Goal: Navigation & Orientation: Find specific page/section

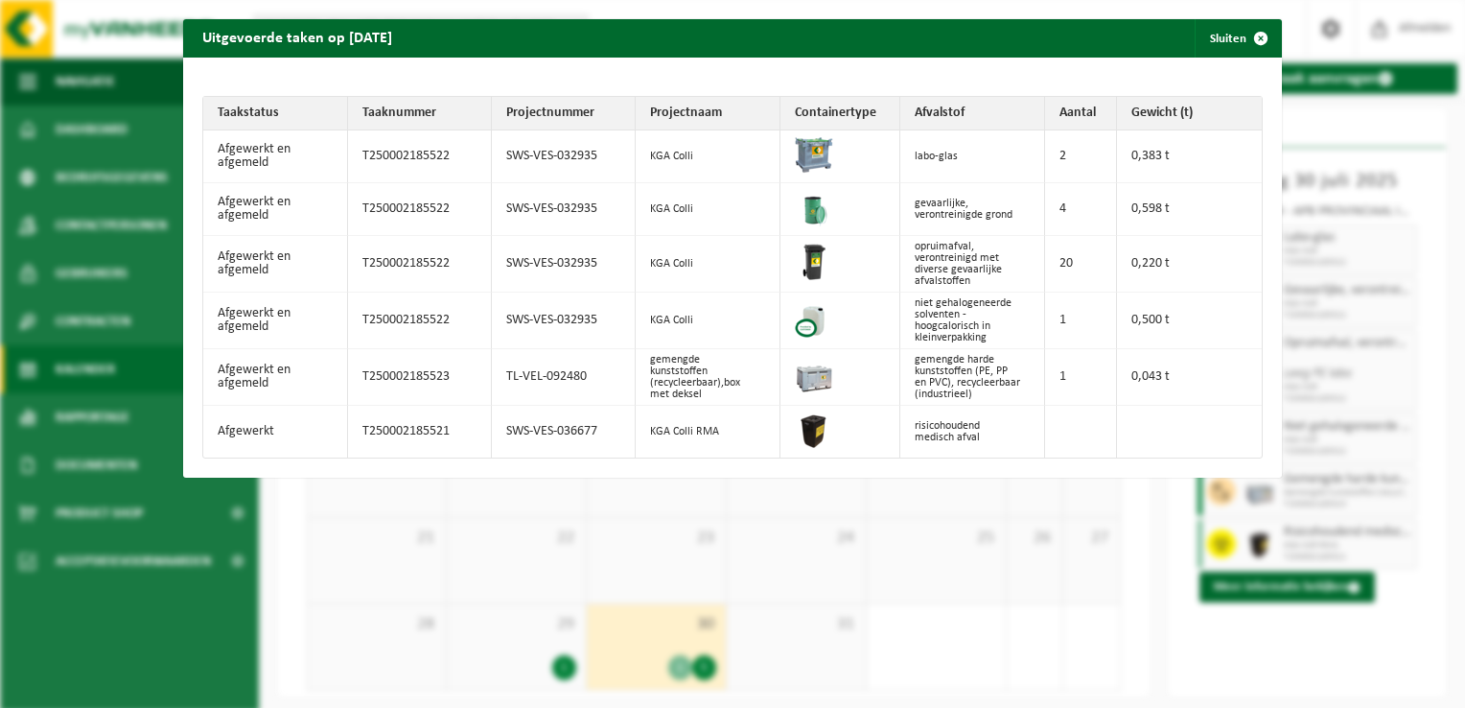
drag, startPoint x: 1228, startPoint y: 34, endPoint x: 1187, endPoint y: 83, distance: 64.1
click at [1228, 34] on button "Sluiten" at bounding box center [1237, 38] width 85 height 38
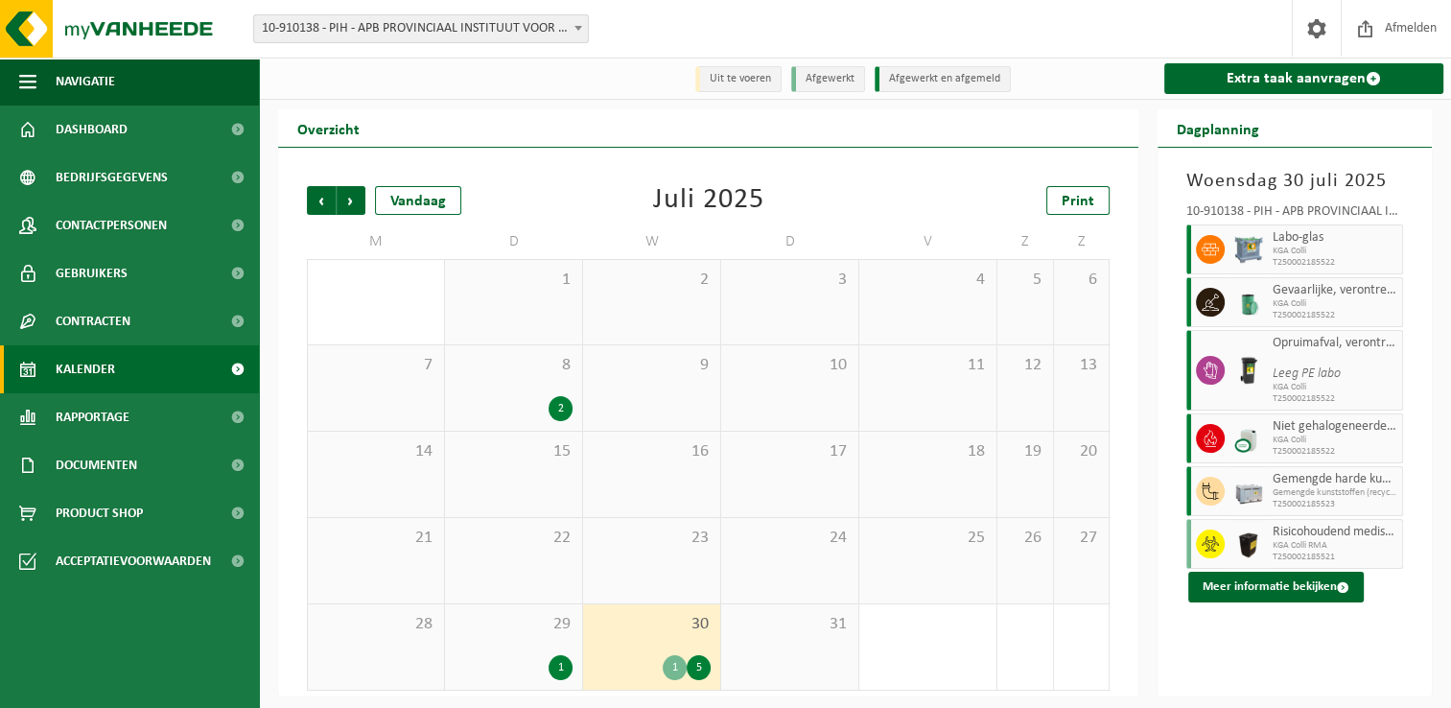
click at [621, 179] on div "Vorige Volgende Vandaag Juli 2025 Print M D W D V Z Z 30 1 2 3 4 5 6 7 8 2 9 10…" at bounding box center [708, 438] width 822 height 543
click at [130, 131] on link "Dashboard" at bounding box center [129, 129] width 259 height 48
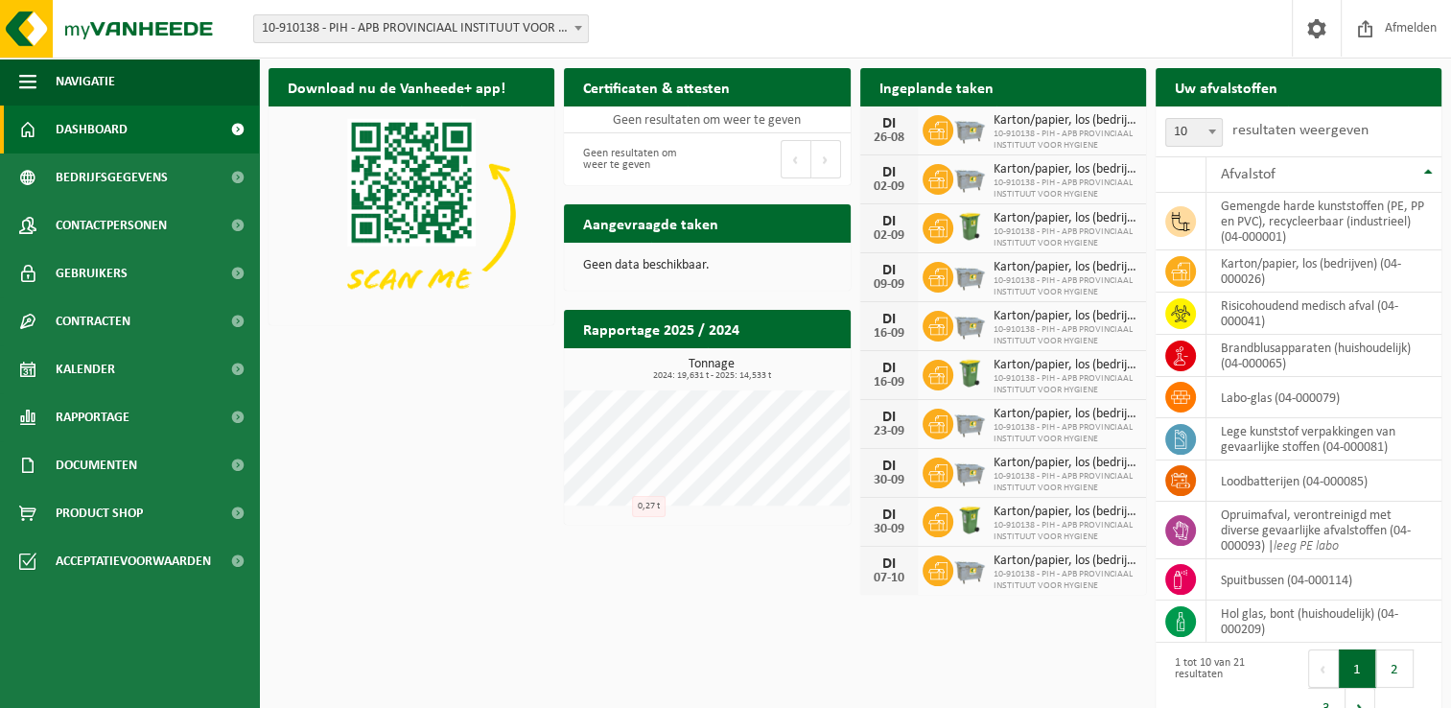
click at [471, 482] on div "Download nu de Vanheede+ app! Verberg Certificaten & attesten Bekijk uw certifi…" at bounding box center [855, 399] width 1182 height 682
click at [299, 543] on div "Download nu de Vanheede+ app! Verberg Certificaten & attesten Bekijk uw certifi…" at bounding box center [855, 399] width 1182 height 682
